Goal: Task Accomplishment & Management: Manage account settings

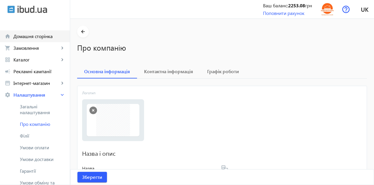
click at [26, 38] on span "Домашня сторінка" at bounding box center [39, 36] width 52 height 6
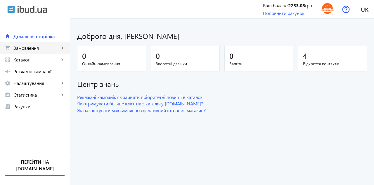
click at [27, 48] on span "Замовлення" at bounding box center [36, 48] width 46 height 6
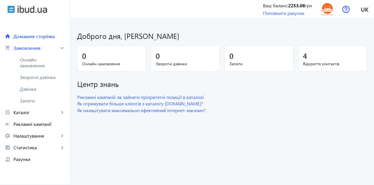
click at [24, 113] on span "Каталог" at bounding box center [36, 112] width 46 height 6
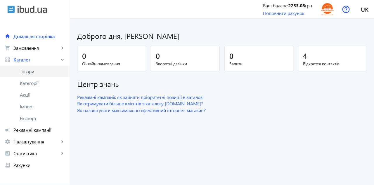
click at [27, 72] on span "Товари" at bounding box center [42, 71] width 45 height 6
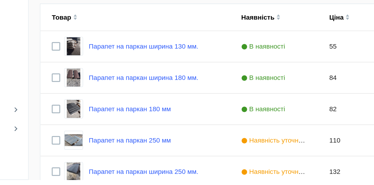
scroll to position [59, 0]
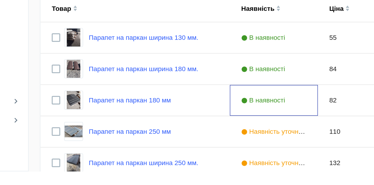
click at [195, 143] on div "В наявності" at bounding box center [221, 140] width 54 height 19
click at [141, 140] on link "Парапет на паркан 180 мм" at bounding box center [132, 140] width 51 height 5
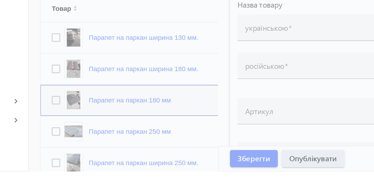
type input "Парапет на паркан 180 мм"
type input "Парапет на забор 180 мм"
type input "82"
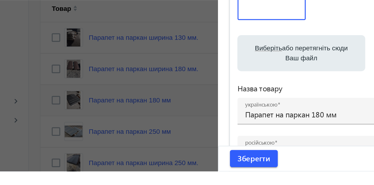
click at [247, 150] on input "Парапет на паркан 180 мм" at bounding box center [272, 149] width 137 height 6
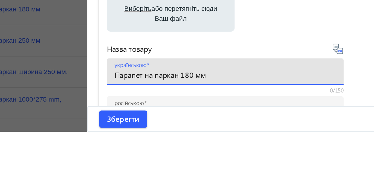
scroll to position [91, 0]
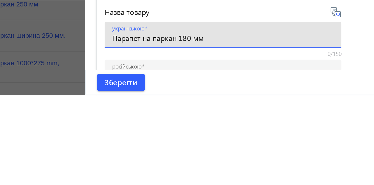
click at [245, 151] on input "Парапет на паркан 180 мм" at bounding box center [272, 149] width 137 height 6
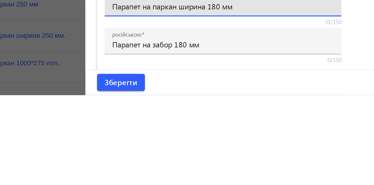
scroll to position [20, 0]
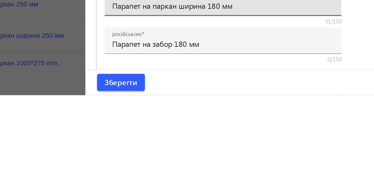
type input "Парапет на паркан ширина 180 мм"
click at [244, 154] on input "Парапет на забор 180 мм" at bounding box center [272, 153] width 137 height 6
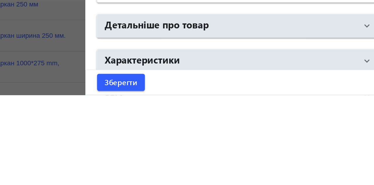
scroll to position [91, 0]
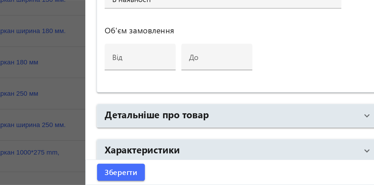
type input "Парапет на забор ширина 180 мм"
click at [206, 174] on span "Зберегти" at bounding box center [209, 176] width 20 height 6
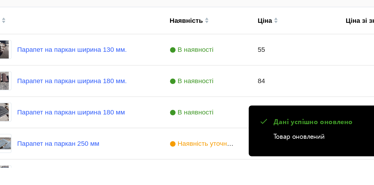
scroll to position [50, 0]
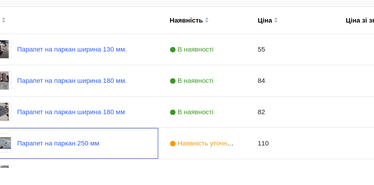
click at [123, 169] on link "Парапет на паркан 250 мм" at bounding box center [132, 169] width 51 height 5
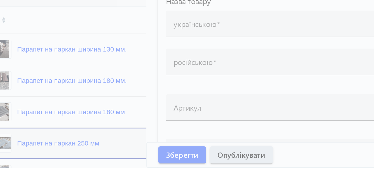
type input "Парапет на паркан 250 мм"
type input "Парапет на забор 250 мм"
type input "110"
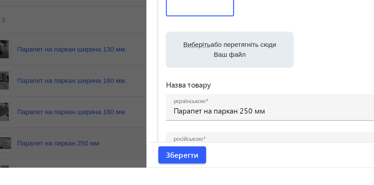
click at [246, 151] on input "Парапет на паркан 250 мм" at bounding box center [272, 149] width 137 height 6
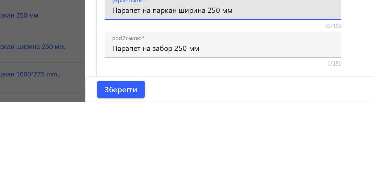
scroll to position [23, 0]
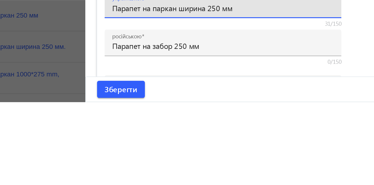
type input "Парапет на паркан ширина 250 мм"
click at [243, 150] on input "Парапет на забор 250 мм" at bounding box center [272, 150] width 137 height 6
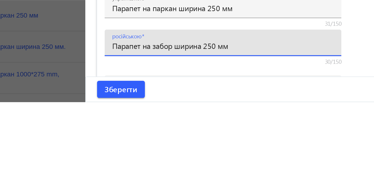
scroll to position [88, 0]
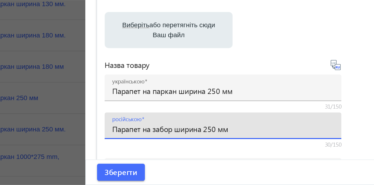
type input "Парапет на забор ширина 250 мм"
click at [209, 173] on span "submit" at bounding box center [208, 177] width 29 height 14
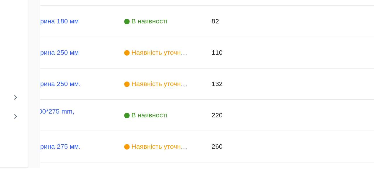
scroll to position [0, 0]
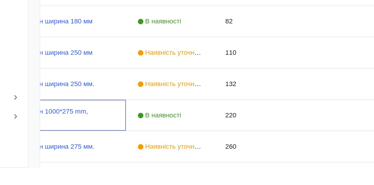
click at [91, 149] on link "Парапет на паркан 1000*275 mm, м.Боярка" at bounding box center [83, 151] width 80 height 9
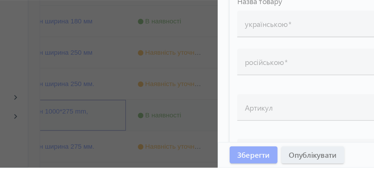
type input "Парапет на паркан 1000*275 mm, м.Боярка"
type input "Парапет на забор ширина 275 мм"
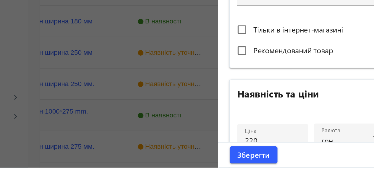
click at [207, 167] on input "220" at bounding box center [221, 168] width 34 height 6
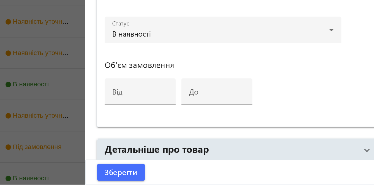
type input "190"
click at [213, 177] on span "Зберегти" at bounding box center [209, 176] width 20 height 6
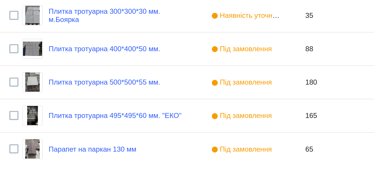
scroll to position [275, 0]
click at [130, 173] on link "Парапет на паркан 130 мм" at bounding box center [132, 175] width 51 height 5
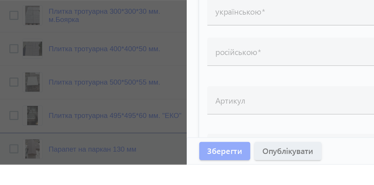
type input "Парапет на паркан 130 мм"
type input "Парапет на забор 130 мм"
type input "65"
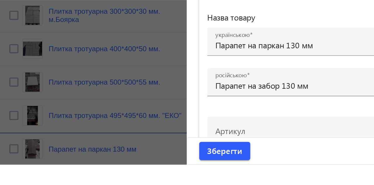
scroll to position [0, 0]
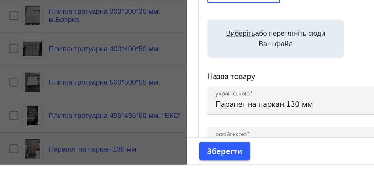
click at [246, 150] on input "Парапет на паркан 130 мм" at bounding box center [272, 149] width 137 height 6
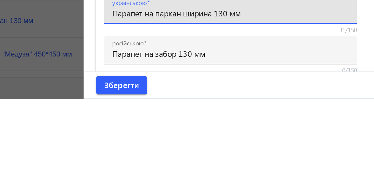
scroll to position [22, 0]
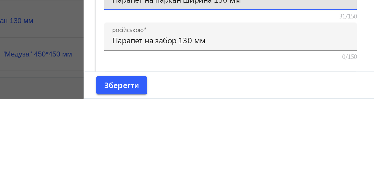
type input "Парапет на паркан ширина 130 мм"
click at [243, 152] on input "Парапет на забор 130 мм" at bounding box center [272, 150] width 137 height 6
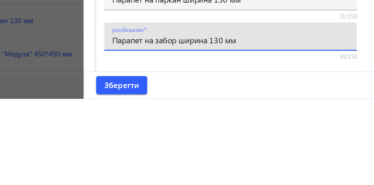
scroll to position [311, 0]
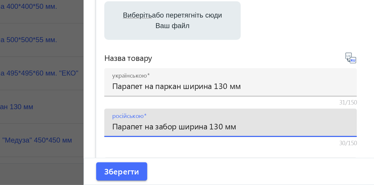
type input "Парапет на забор ширина 130 мм"
click at [207, 175] on span "Зберегти" at bounding box center [209, 176] width 20 height 6
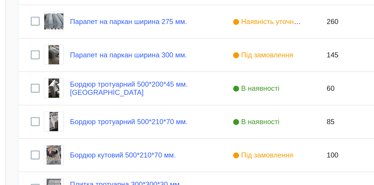
scroll to position [265, 0]
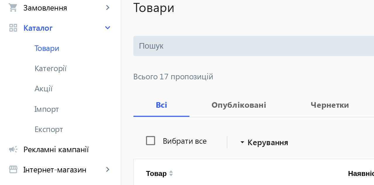
click at [25, 129] on span "Рекламні кампанії" at bounding box center [39, 130] width 52 height 6
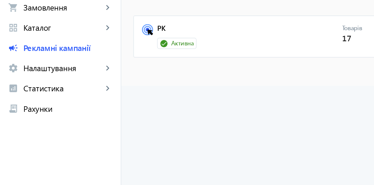
click at [92, 61] on link "РК" at bounding box center [144, 62] width 107 height 8
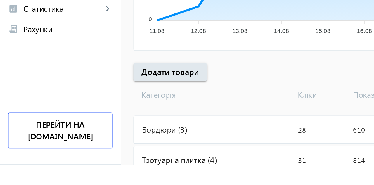
scroll to position [109, 0]
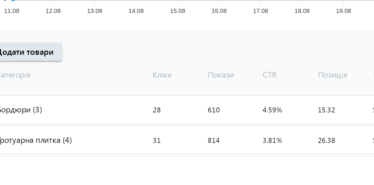
click at [111, 184] on div "Кришки на паркан (10)" at bounding box center [123, 188] width 93 height 16
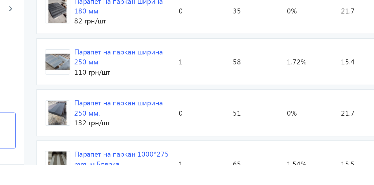
scroll to position [199, 0]
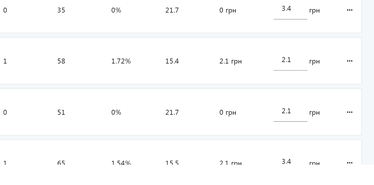
click at [326, 182] on input "3.4" at bounding box center [325, 183] width 10 height 6
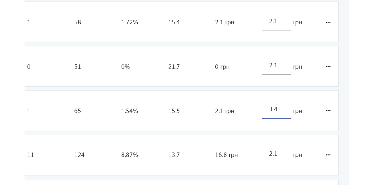
scroll to position [222, 0]
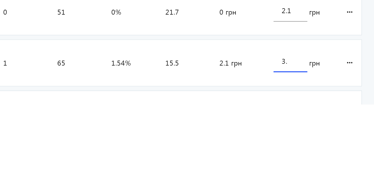
type input "3"
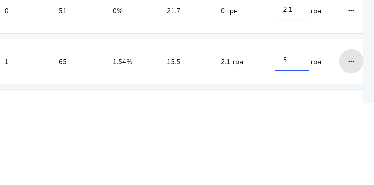
type input "5"
click at [360, 160] on loading-spinner "Оголошення Кліки Покази CTR Позиція Витрати Вартість кліку Парапет на паркан ши…" at bounding box center [222, 142] width 290 height 303
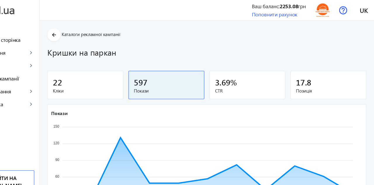
scroll to position [0, 0]
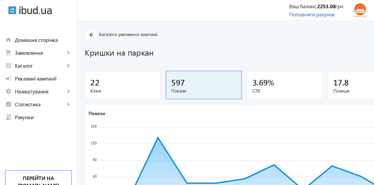
click at [85, 33] on mat-icon "arrow_back" at bounding box center [82, 31] width 7 height 7
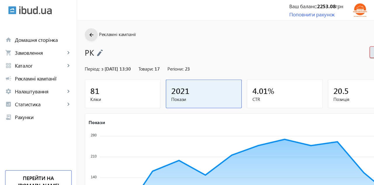
click at [85, 33] on mat-icon "arrow_back" at bounding box center [82, 31] width 7 height 7
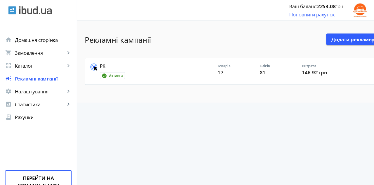
click at [86, 62] on icon at bounding box center [86, 61] width 3 height 3
click at [88, 63] on icon at bounding box center [86, 61] width 3 height 3
click at [93, 58] on link "РК" at bounding box center [144, 62] width 107 height 8
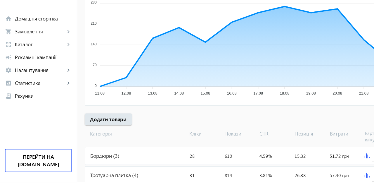
scroll to position [109, 0]
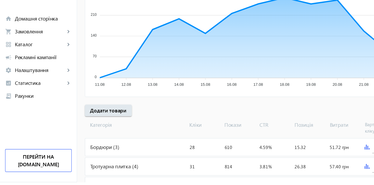
click at [95, 149] on div "Бордюри (3)" at bounding box center [123, 153] width 93 height 16
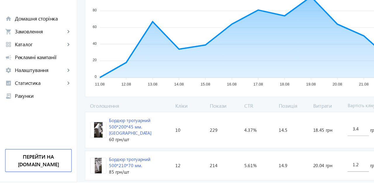
scroll to position [113, 0]
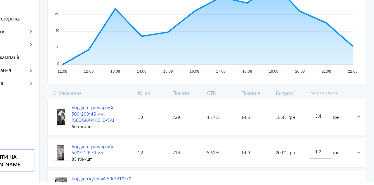
click at [327, 121] on input "3.4" at bounding box center [325, 124] width 10 height 6
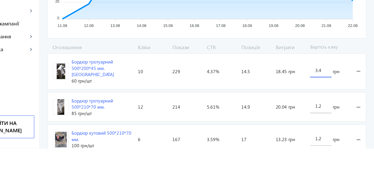
scroll to position [124, 0]
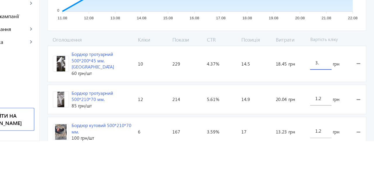
type input "3"
type input "5"
click at [358, 112] on loading-spinner "Оголошення Кліки Покази CTR Позиція Витрати Вартість кліку Бордюр тротуарний 50…" at bounding box center [222, 140] width 290 height 103
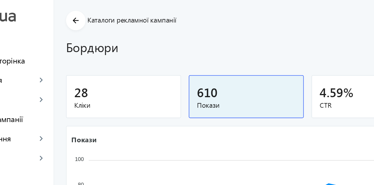
scroll to position [18, 0]
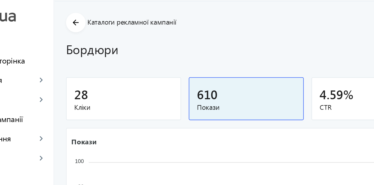
click at [81, 16] on mat-icon "arrow_back" at bounding box center [82, 13] width 7 height 7
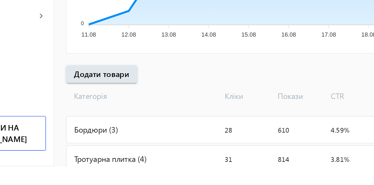
scroll to position [109, 0]
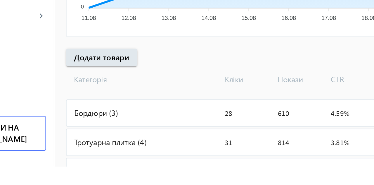
click at [113, 168] on div "Тротуарна плитка (4)" at bounding box center [123, 170] width 93 height 16
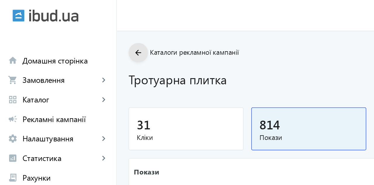
click at [83, 31] on mat-icon "arrow_back" at bounding box center [82, 31] width 7 height 7
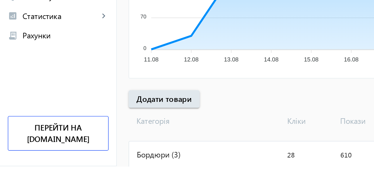
scroll to position [109, 0]
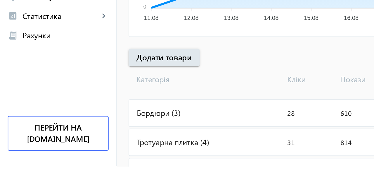
click at [109, 184] on div "Кришки на паркан (10)" at bounding box center [123, 188] width 93 height 16
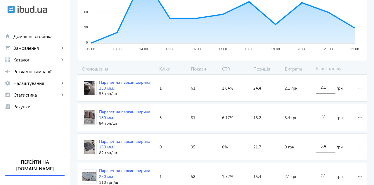
scroll to position [147, 0]
